Goal: Task Accomplishment & Management: Use online tool/utility

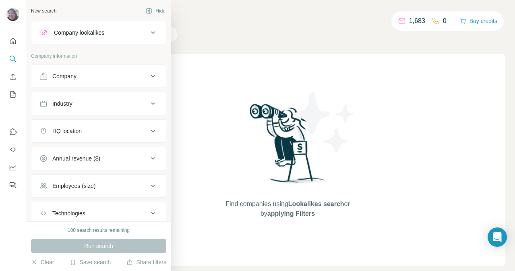
click at [35, 78] on button "Company" at bounding box center [98, 75] width 135 height 19
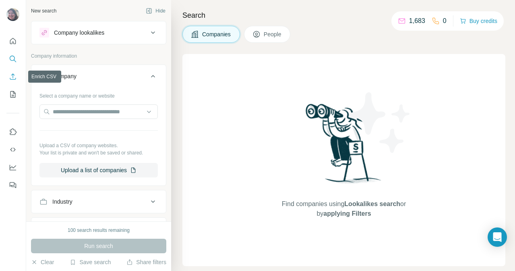
click at [15, 75] on icon "Enrich CSV" at bounding box center [13, 77] width 8 height 8
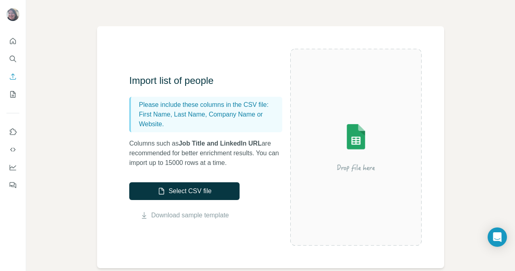
scroll to position [38, 0]
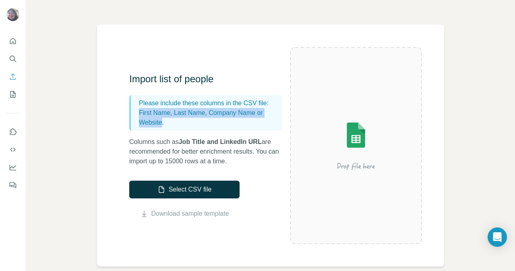
drag, startPoint x: 139, startPoint y: 110, endPoint x: 163, endPoint y: 121, distance: 25.8
click at [163, 121] on p "First Name, Last Name, Company Name or Website." at bounding box center [209, 117] width 140 height 19
copy p "First Name, Last Name, Company Name or Website"
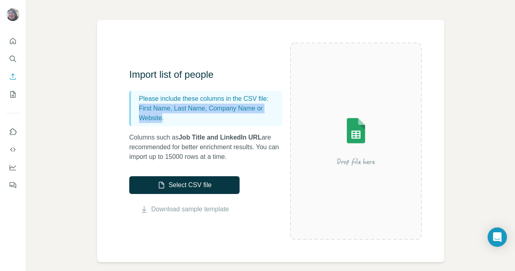
scroll to position [46, 0]
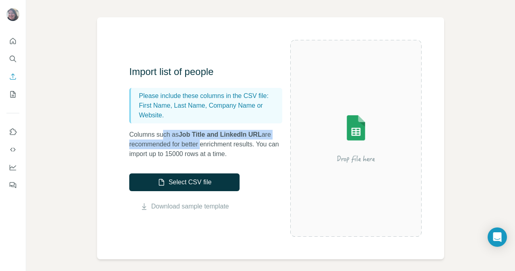
drag, startPoint x: 163, startPoint y: 133, endPoint x: 224, endPoint y: 149, distance: 62.9
click at [224, 149] on p "Columns such as Job Title and LinkedIn URL are recommended for better enrichmen…" at bounding box center [209, 144] width 161 height 29
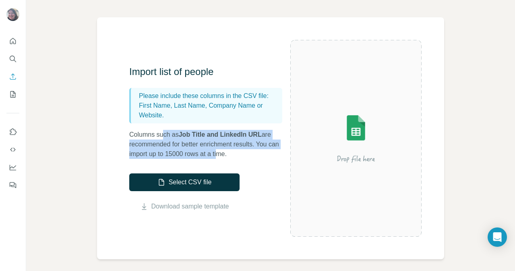
click at [224, 149] on p "Columns such as Job Title and LinkedIn URL are recommended for better enrichmen…" at bounding box center [209, 144] width 161 height 29
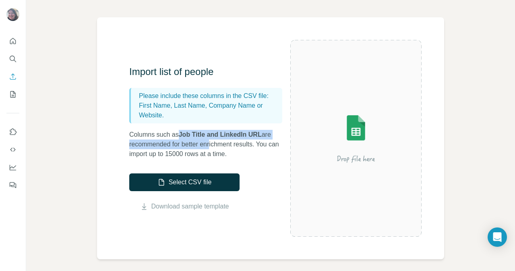
drag, startPoint x: 183, startPoint y: 134, endPoint x: 235, endPoint y: 150, distance: 54.9
click at [235, 150] on p "Columns such as Job Title and LinkedIn URL are recommended for better enrichmen…" at bounding box center [209, 144] width 161 height 29
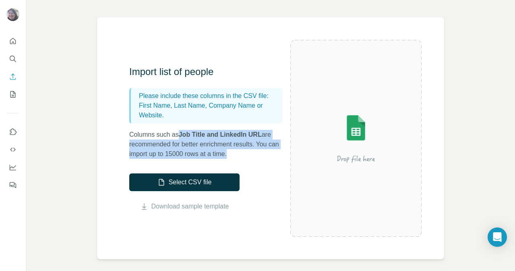
click at [235, 150] on p "Columns such as Job Title and LinkedIn URL are recommended for better enrichmen…" at bounding box center [209, 144] width 161 height 29
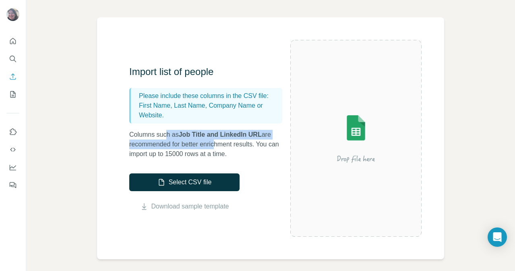
drag, startPoint x: 167, startPoint y: 135, endPoint x: 233, endPoint y: 149, distance: 67.5
click at [232, 148] on p "Columns such as Job Title and LinkedIn URL are recommended for better enrichmen…" at bounding box center [209, 144] width 161 height 29
click at [233, 149] on p "Columns such as Job Title and LinkedIn URL are recommended for better enrichmen…" at bounding box center [209, 144] width 161 height 29
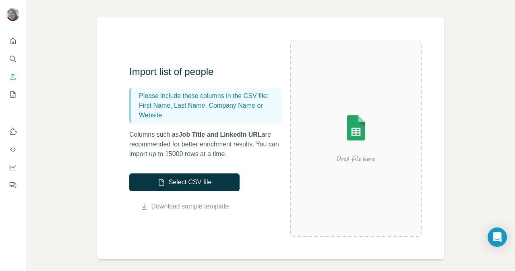
scroll to position [0, 0]
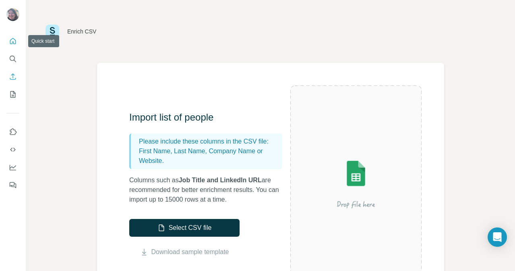
click at [13, 44] on icon "Quick start" at bounding box center [13, 41] width 8 height 8
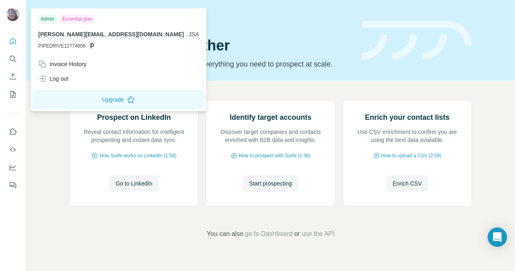
click at [14, 10] on img at bounding box center [12, 14] width 13 height 13
click at [14, 164] on icon "Dashboard" at bounding box center [13, 167] width 8 height 8
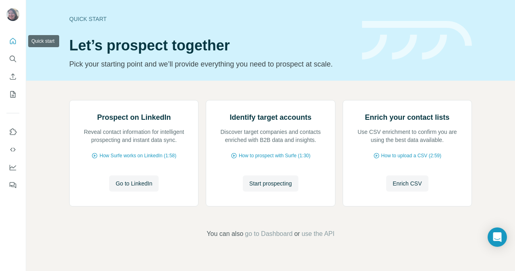
click at [11, 42] on icon "Quick start" at bounding box center [13, 41] width 8 height 8
click at [17, 92] on icon "My lists" at bounding box center [13, 94] width 8 height 8
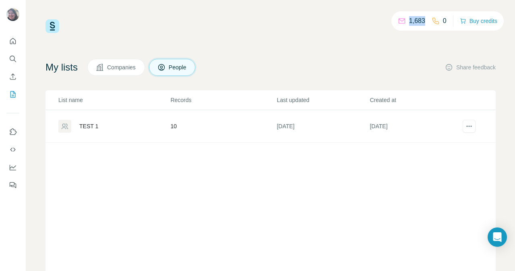
drag, startPoint x: 406, startPoint y: 21, endPoint x: 423, endPoint y: 21, distance: 16.9
click at [423, 21] on div "1,683 0" at bounding box center [422, 20] width 49 height 11
copy p "1,683"
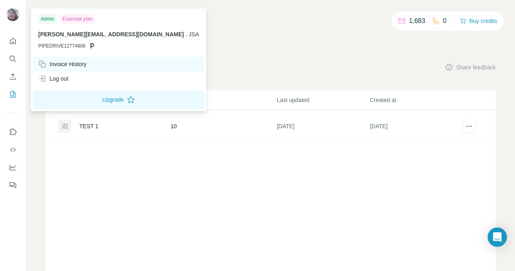
click at [65, 62] on div "Invoice History" at bounding box center [62, 64] width 48 height 8
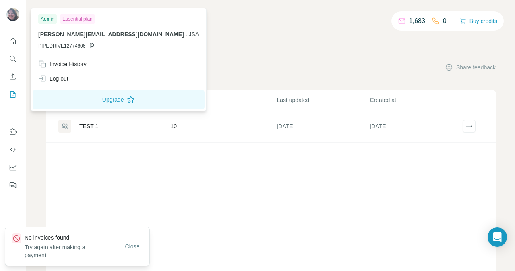
click at [10, 10] on img at bounding box center [12, 14] width 13 height 13
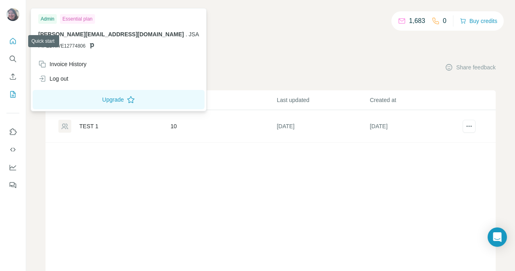
click at [12, 38] on icon "Quick start" at bounding box center [13, 41] width 8 height 8
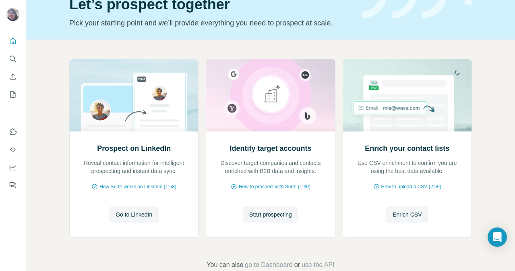
scroll to position [59, 0]
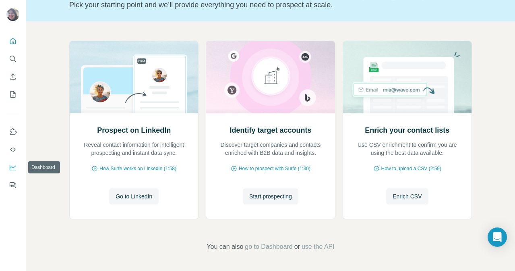
click at [16, 170] on icon "Dashboard" at bounding box center [13, 167] width 8 height 8
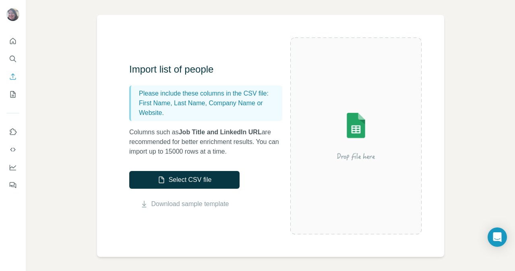
scroll to position [48, 0]
